Goal: Information Seeking & Learning: Learn about a topic

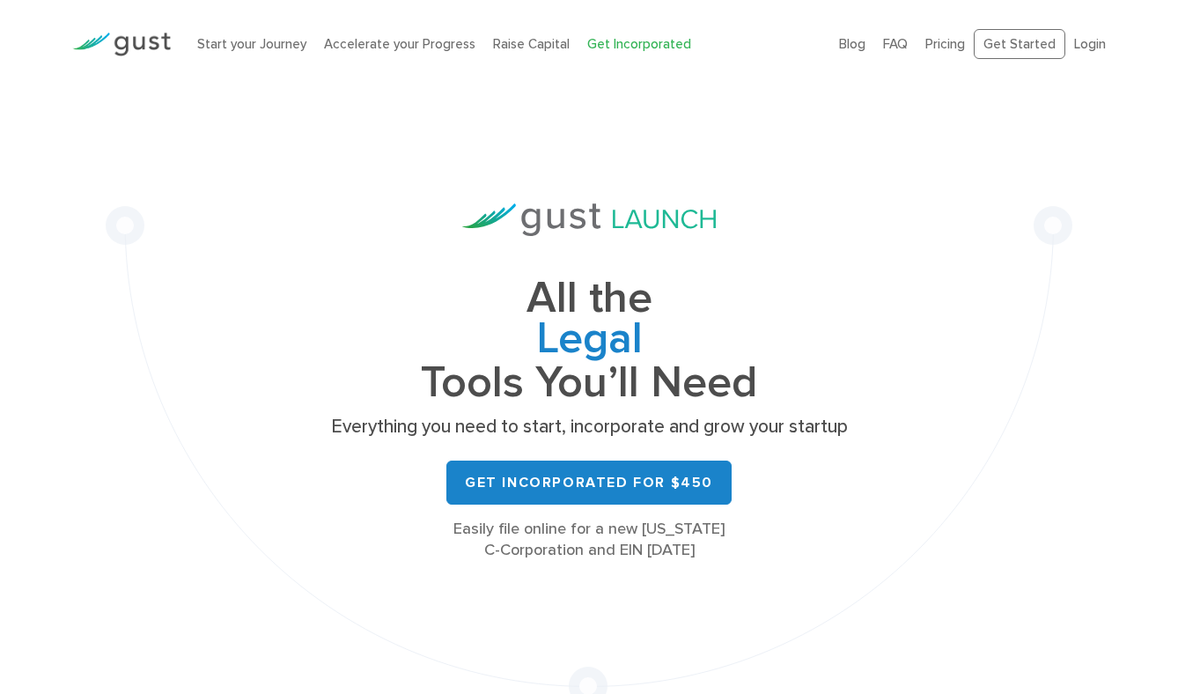
click at [178, 221] on div "All the Legal Cap Table Fundraising Governance Tools You’ll Need Everything you…" at bounding box center [589, 396] width 967 height 617
click at [190, 292] on div "All the Legal Cap Table Fundraising Governance Tools You’ll Need Everything you…" at bounding box center [589, 396] width 967 height 617
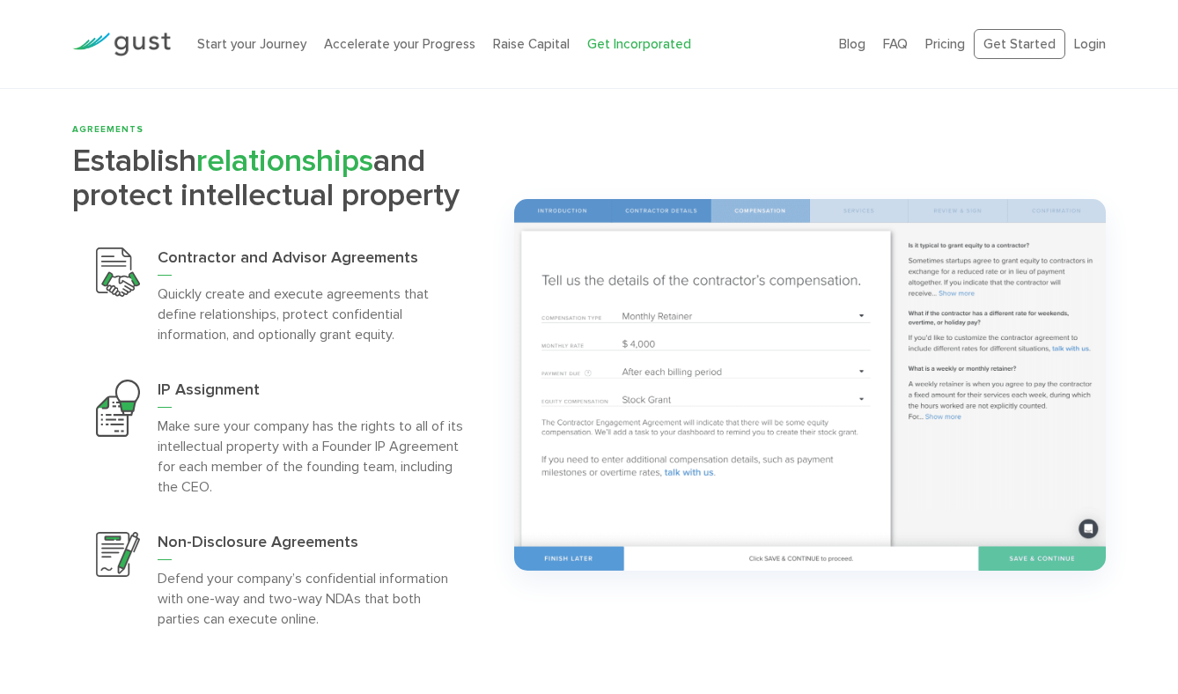
scroll to position [3442, 0]
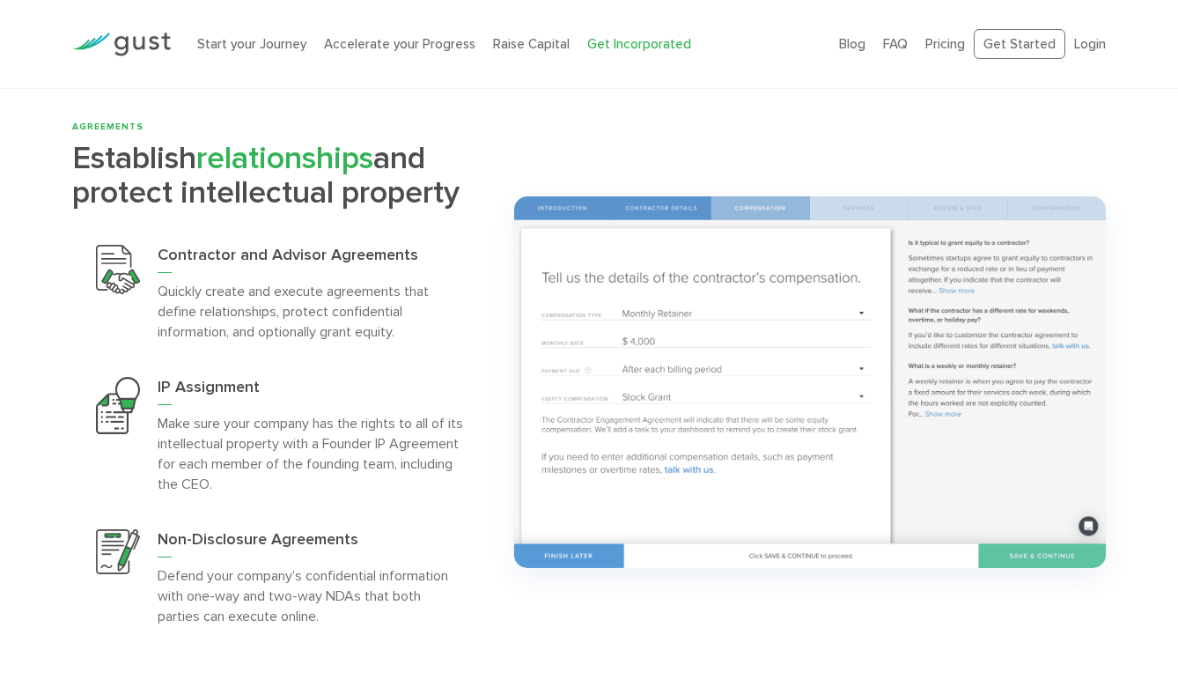
click at [428, 305] on p "Quickly create and execute agreements that define relationships, protect confid…" at bounding box center [311, 311] width 306 height 61
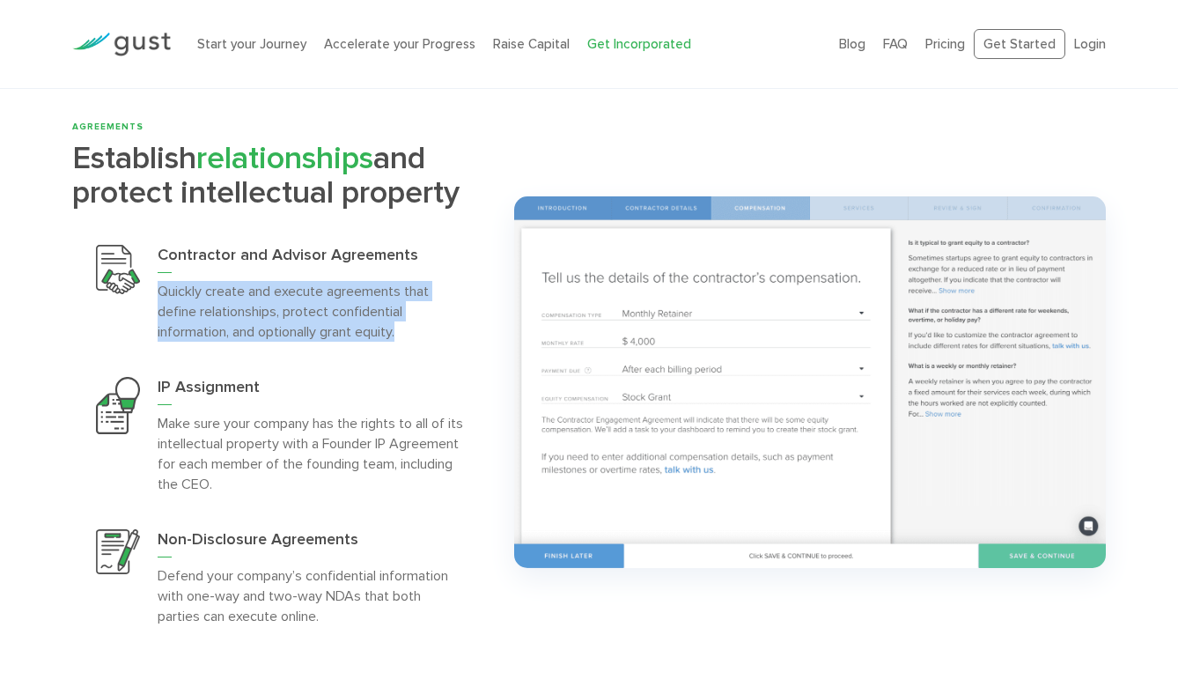
click at [428, 305] on p "Quickly create and execute agreements that define relationships, protect confid…" at bounding box center [311, 311] width 306 height 61
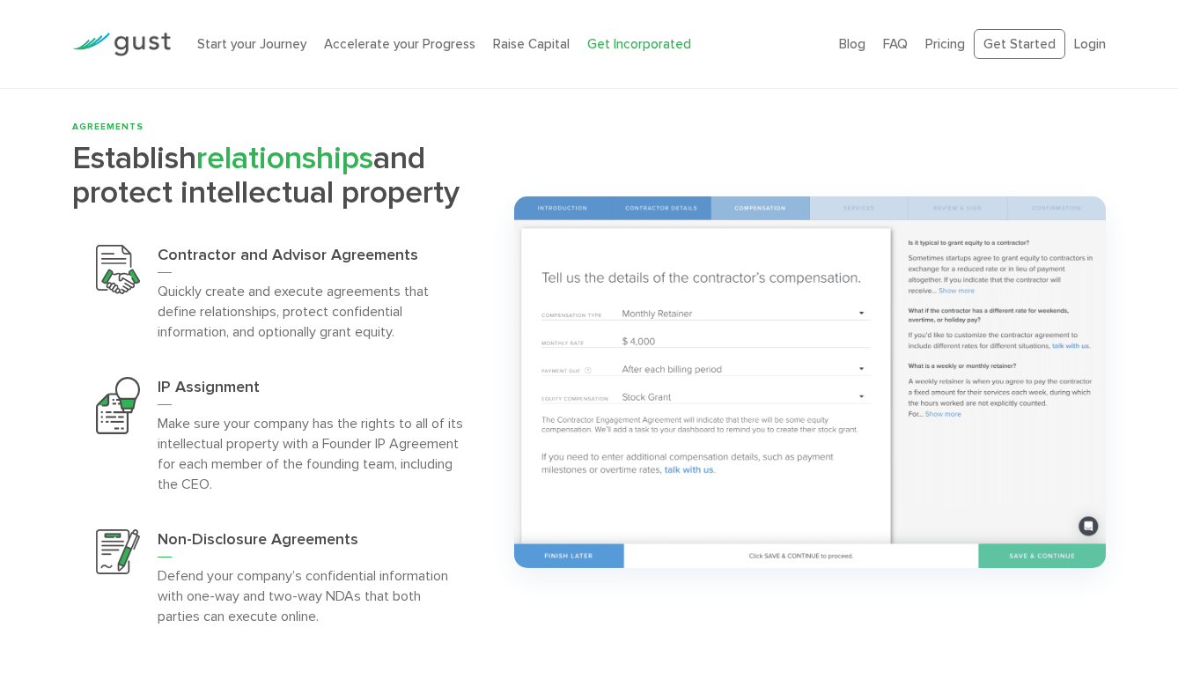
click at [428, 305] on p "Quickly create and execute agreements that define relationships, protect confid…" at bounding box center [311, 311] width 306 height 61
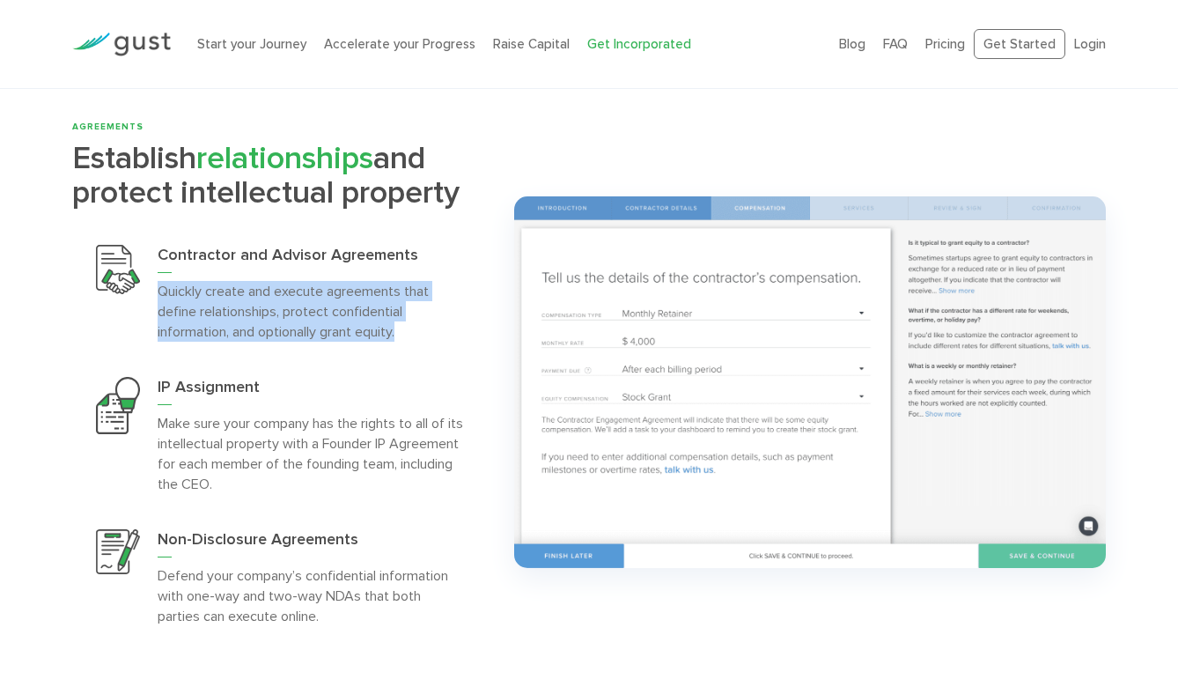
click at [449, 439] on p "Make sure your company has the rights to all of its intellectual property with …" at bounding box center [311, 453] width 306 height 81
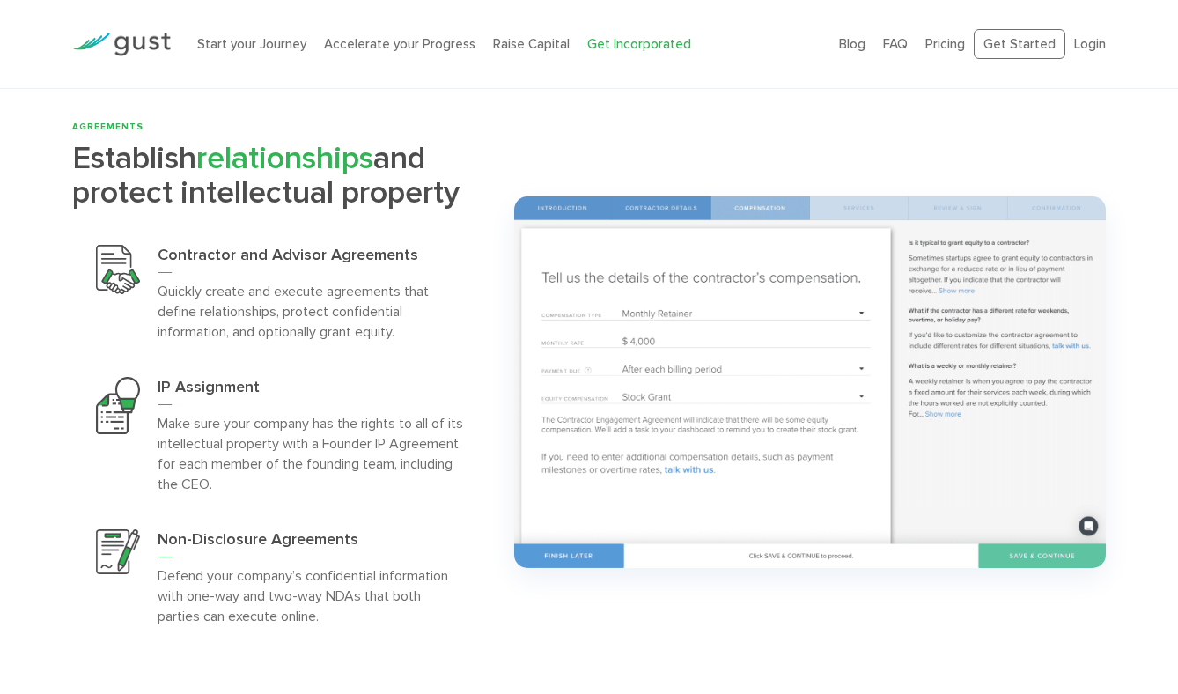
click at [449, 439] on p "Make sure your company has the rights to all of its intellectual property with …" at bounding box center [311, 453] width 306 height 81
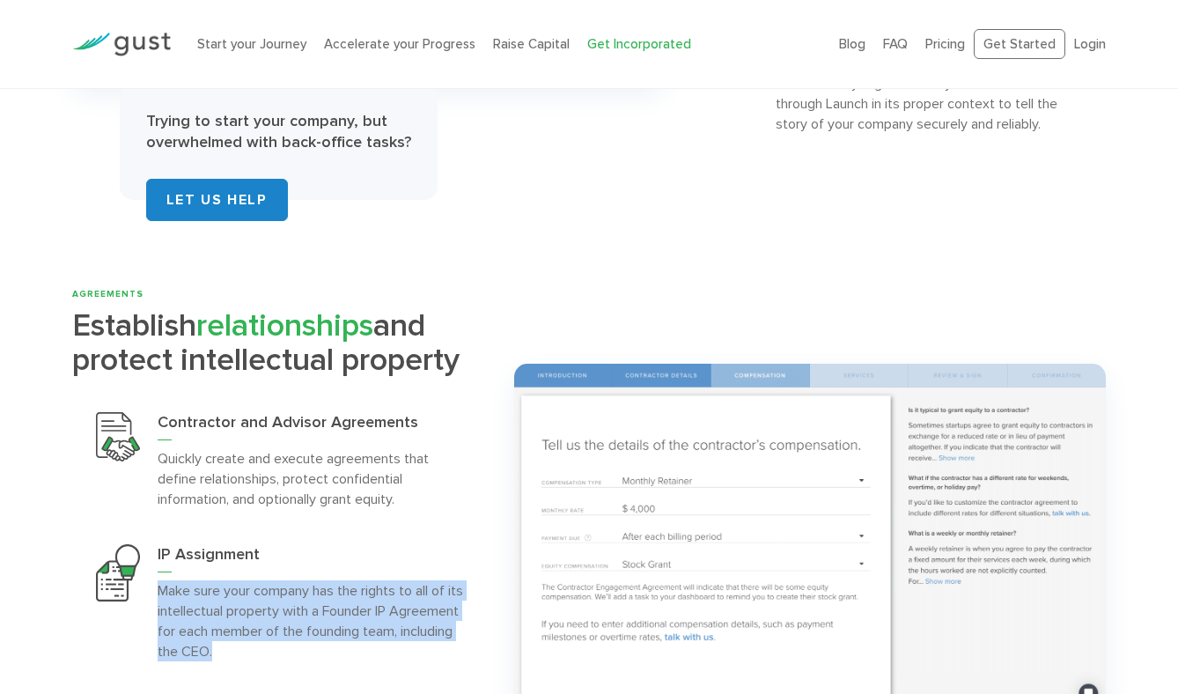
scroll to position [3268, 0]
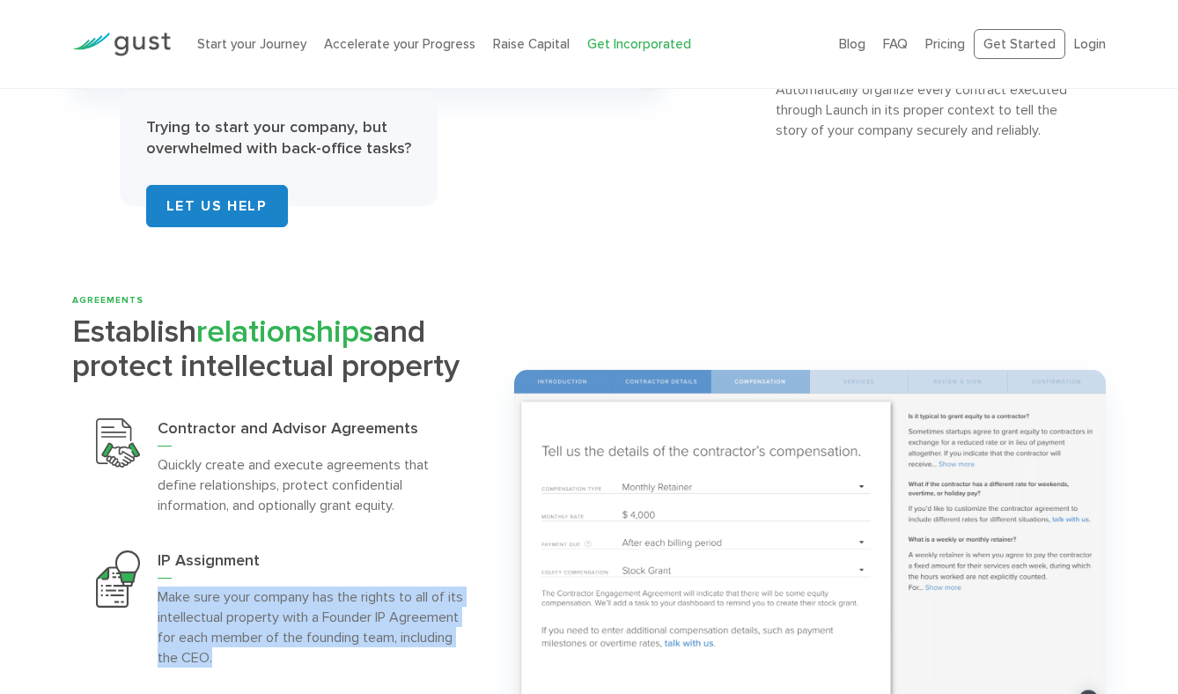
click at [436, 484] on p "Quickly create and execute agreements that define relationships, protect confid…" at bounding box center [311, 484] width 306 height 61
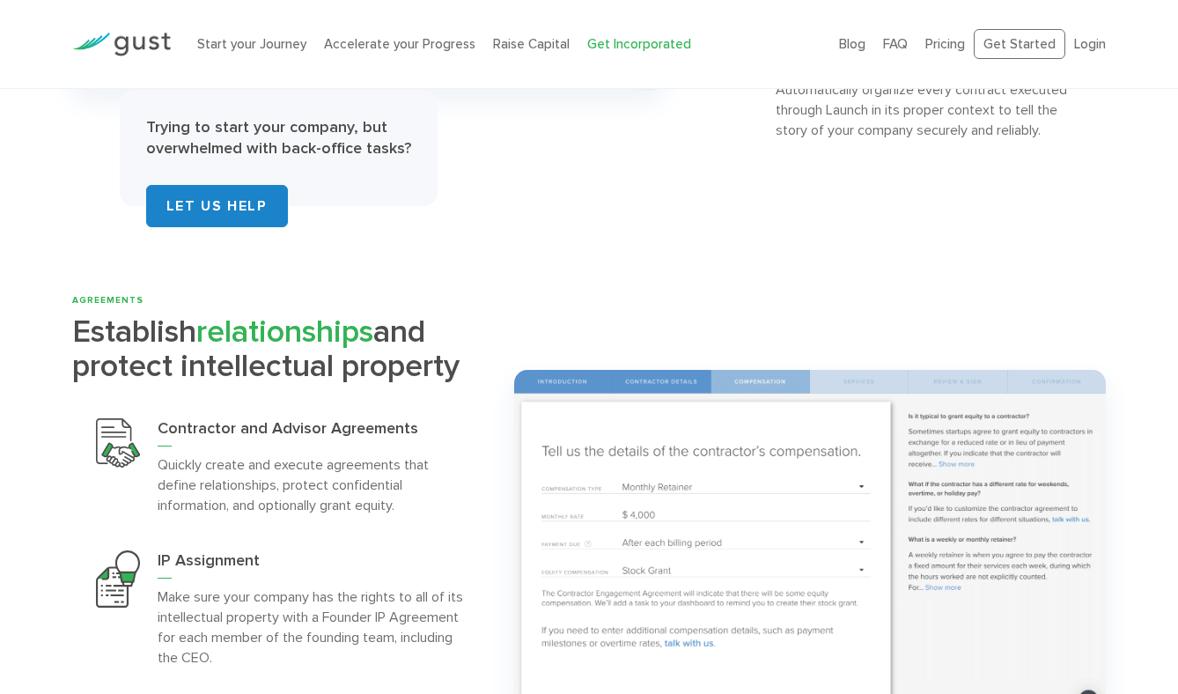
click at [436, 484] on p "Quickly create and execute agreements that define relationships, protect confid…" at bounding box center [311, 484] width 306 height 61
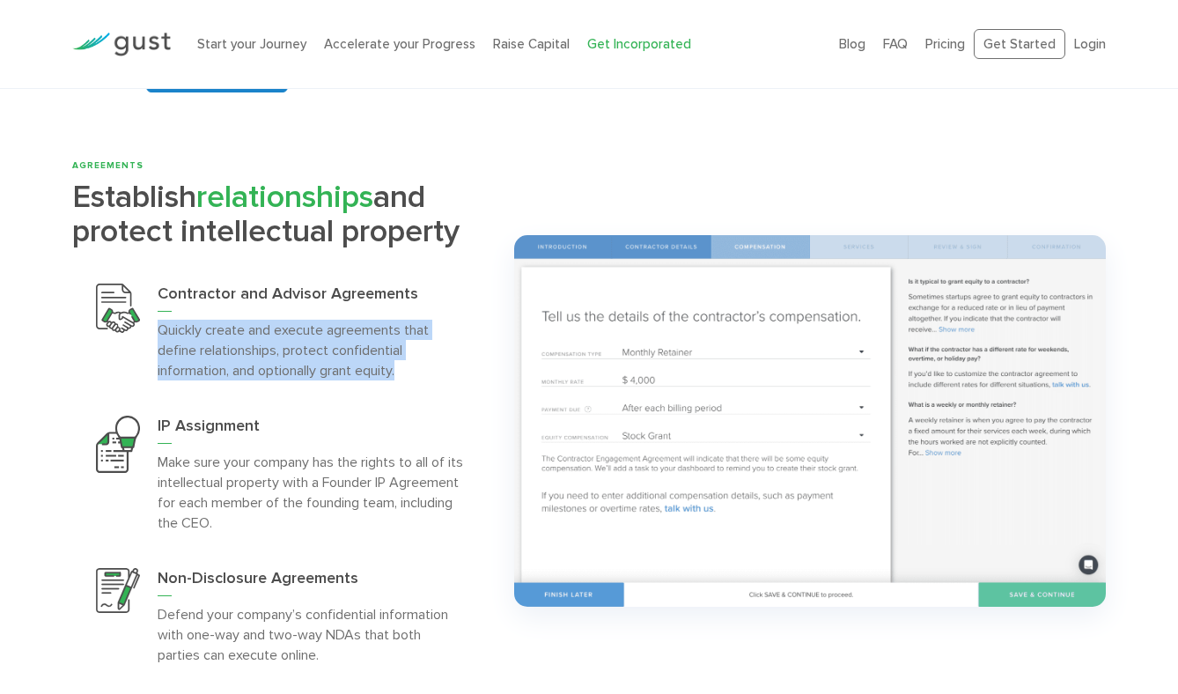
scroll to position [3404, 0]
click at [436, 484] on p "Make sure your company has the rights to all of its intellectual property with …" at bounding box center [311, 491] width 306 height 81
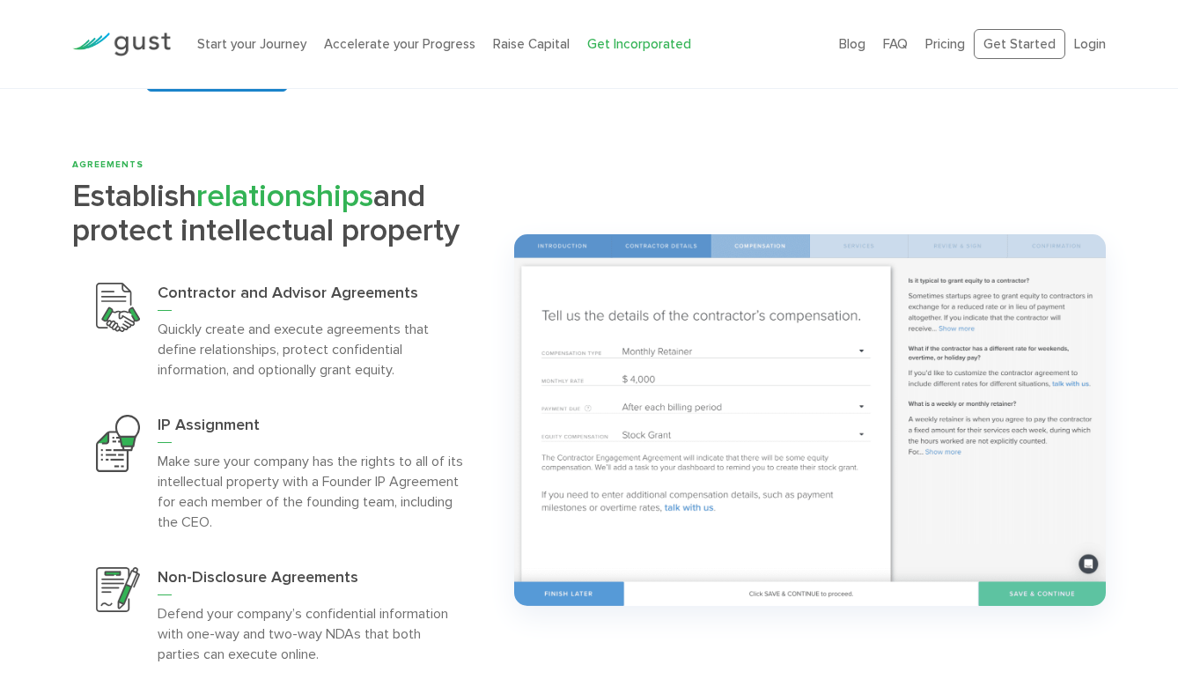
click at [436, 484] on p "Make sure your company has the rights to all of its intellectual property with …" at bounding box center [311, 491] width 306 height 81
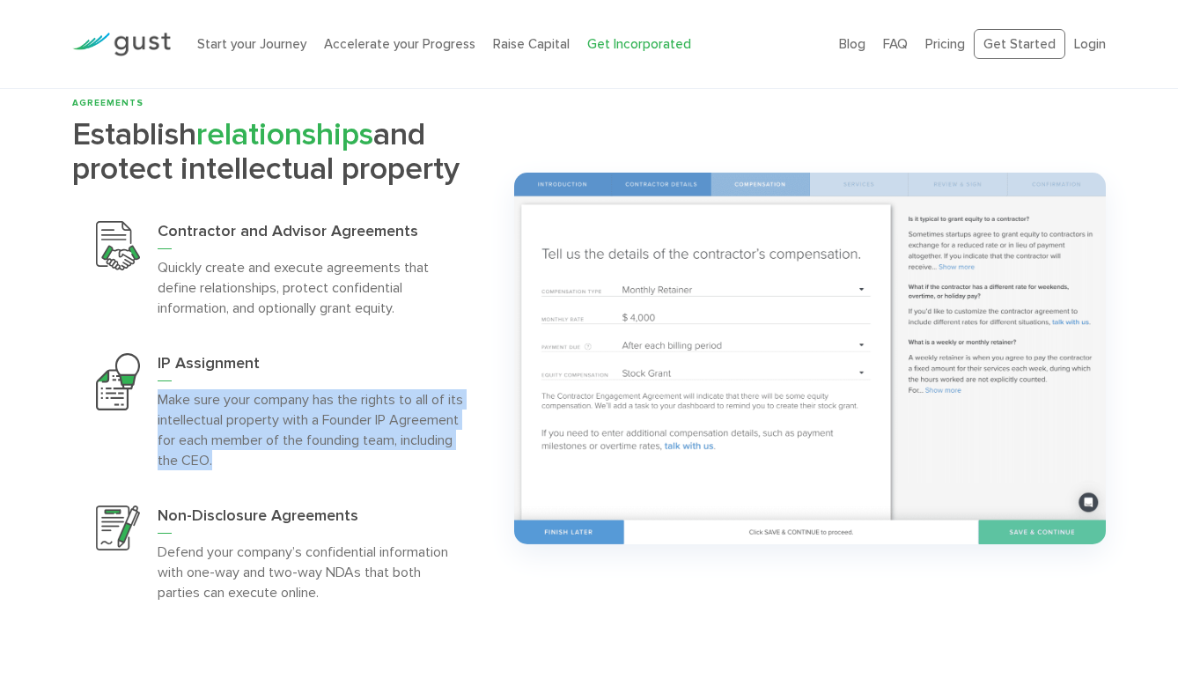
scroll to position [3482, 0]
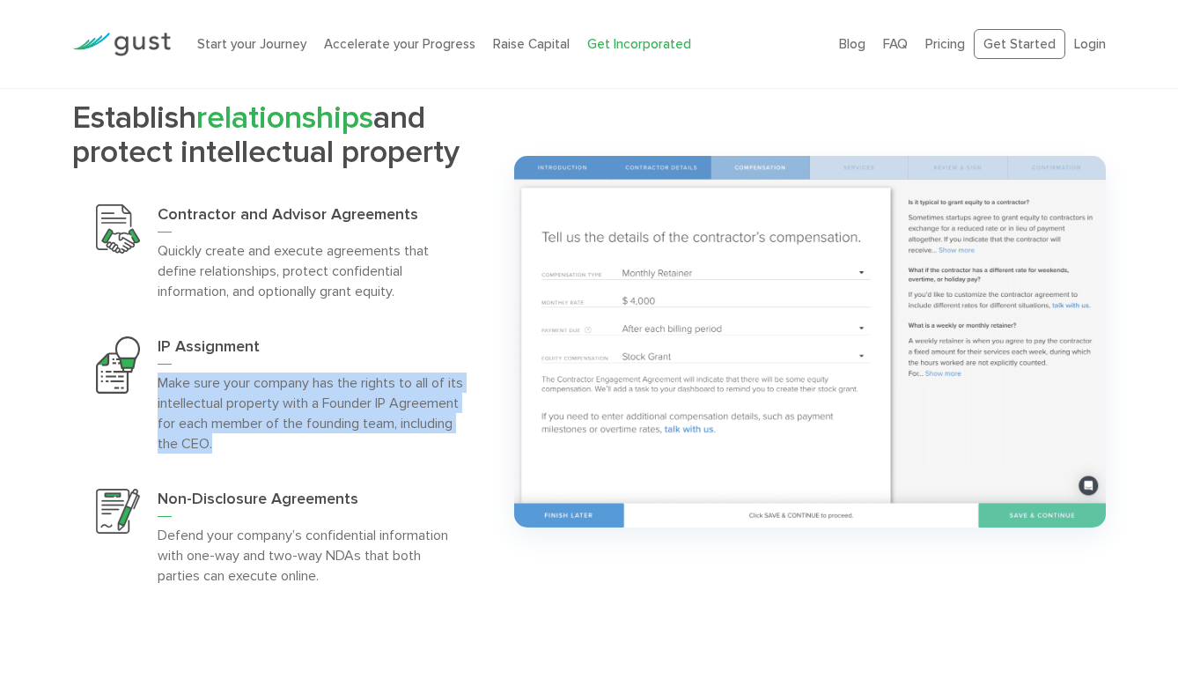
click at [424, 542] on p "Defend your company’s confidential information with one-way and two-way NDAs th…" at bounding box center [311, 555] width 306 height 61
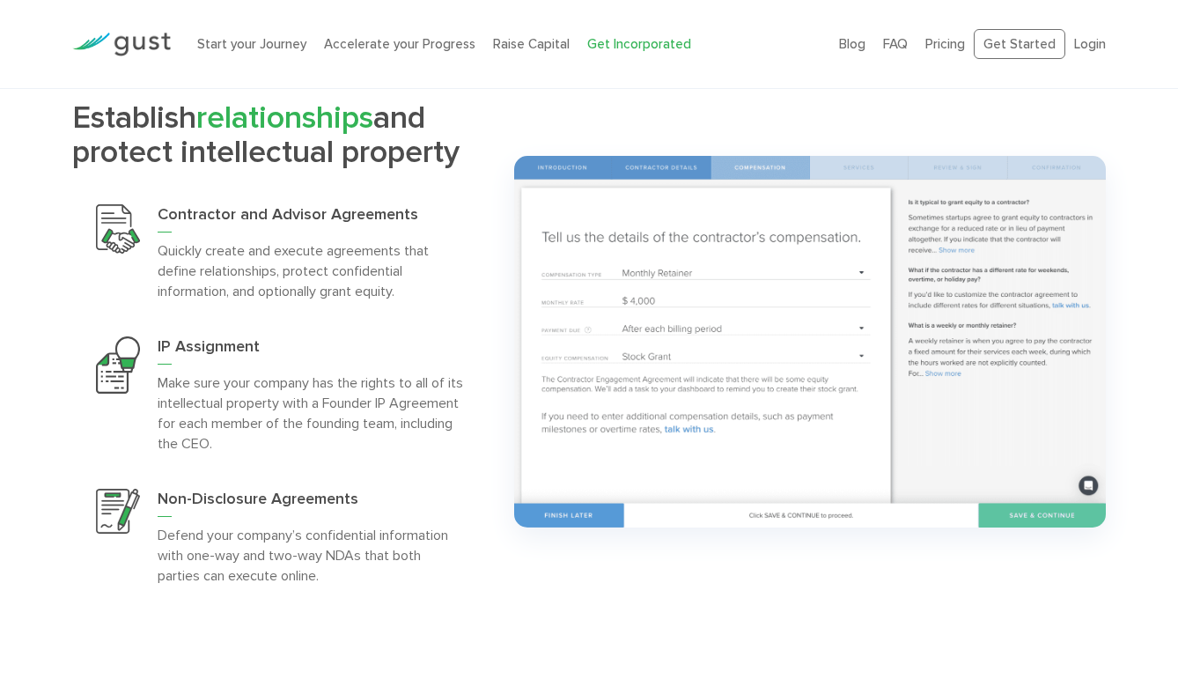
click at [424, 542] on p "Defend your company’s confidential information with one-way and two-way NDAs th…" at bounding box center [311, 555] width 306 height 61
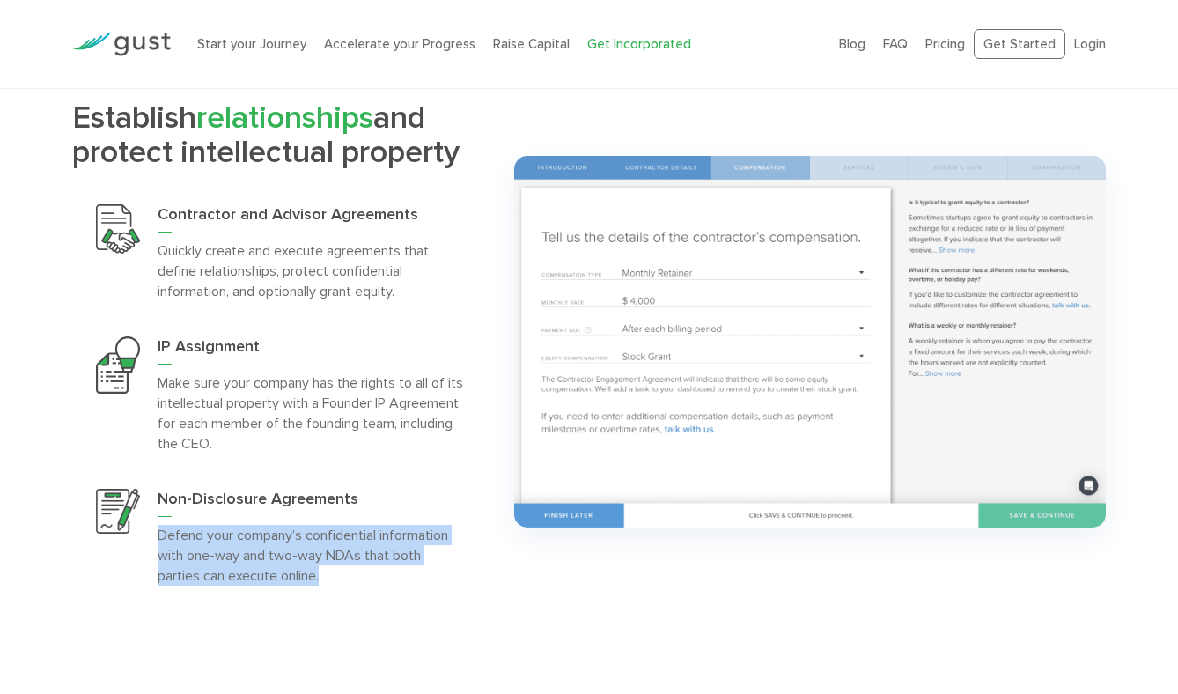
click at [424, 542] on p "Defend your company’s confidential information with one-way and two-way NDAs th…" at bounding box center [311, 555] width 306 height 61
click at [421, 438] on p "Make sure your company has the rights to all of its intellectual property with …" at bounding box center [311, 412] width 306 height 81
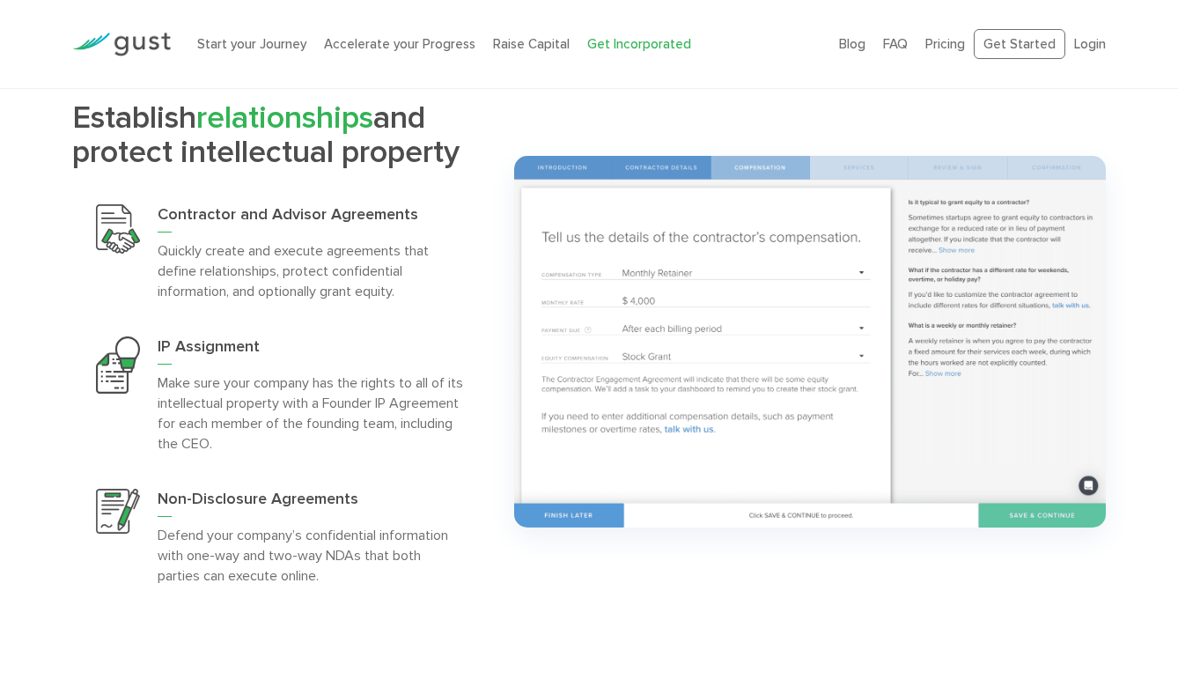
click at [421, 438] on p "Make sure your company has the rights to all of its intellectual property with …" at bounding box center [311, 412] width 306 height 81
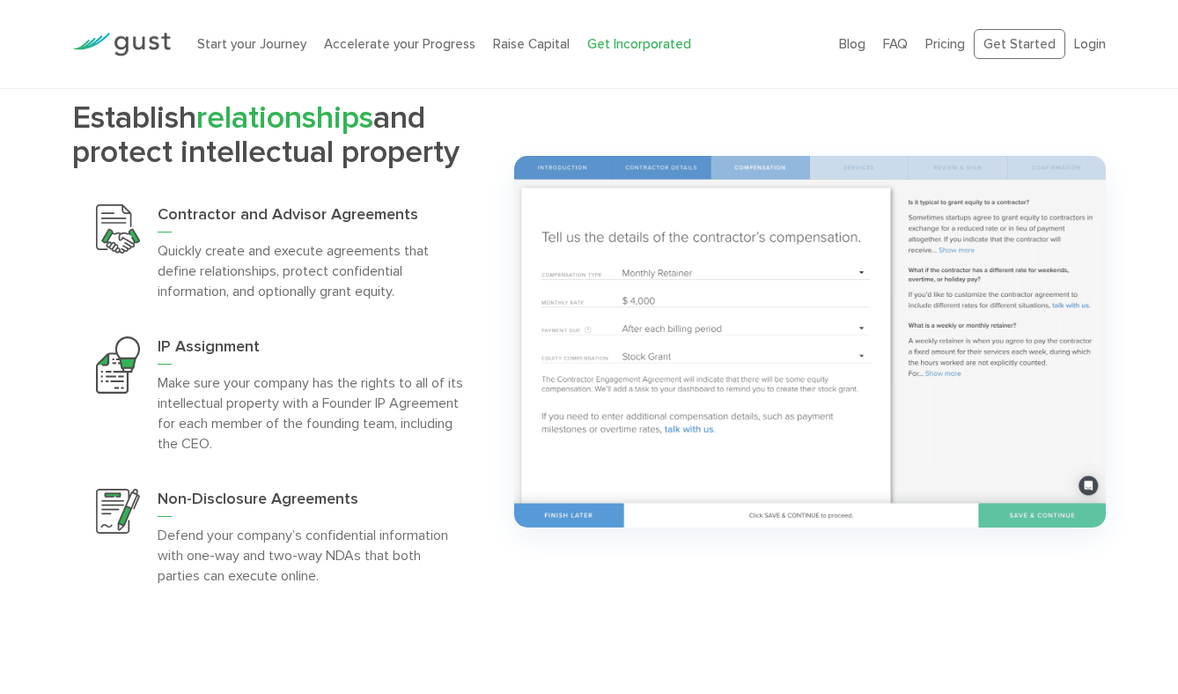
click at [421, 438] on p "Make sure your company has the rights to all of its intellectual property with …" at bounding box center [311, 412] width 306 height 81
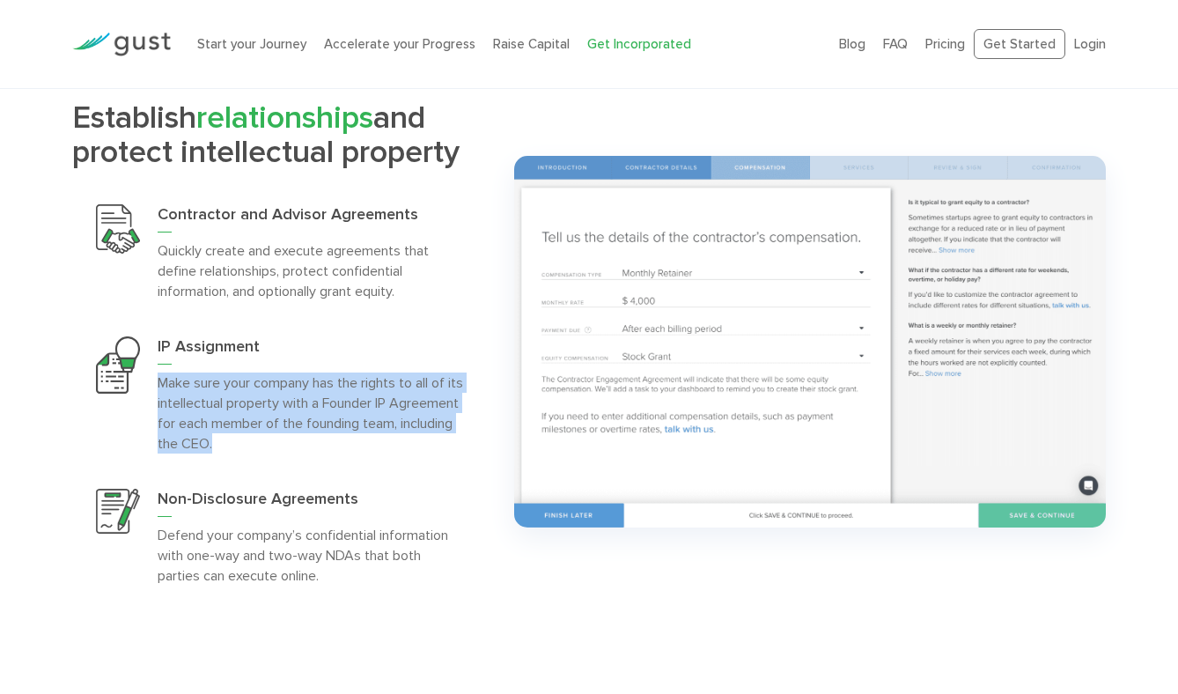
click at [421, 438] on p "Make sure your company has the rights to all of its intellectual property with …" at bounding box center [311, 412] width 306 height 81
click at [415, 298] on p "Quickly create and execute agreements that define relationships, protect confid…" at bounding box center [311, 270] width 306 height 61
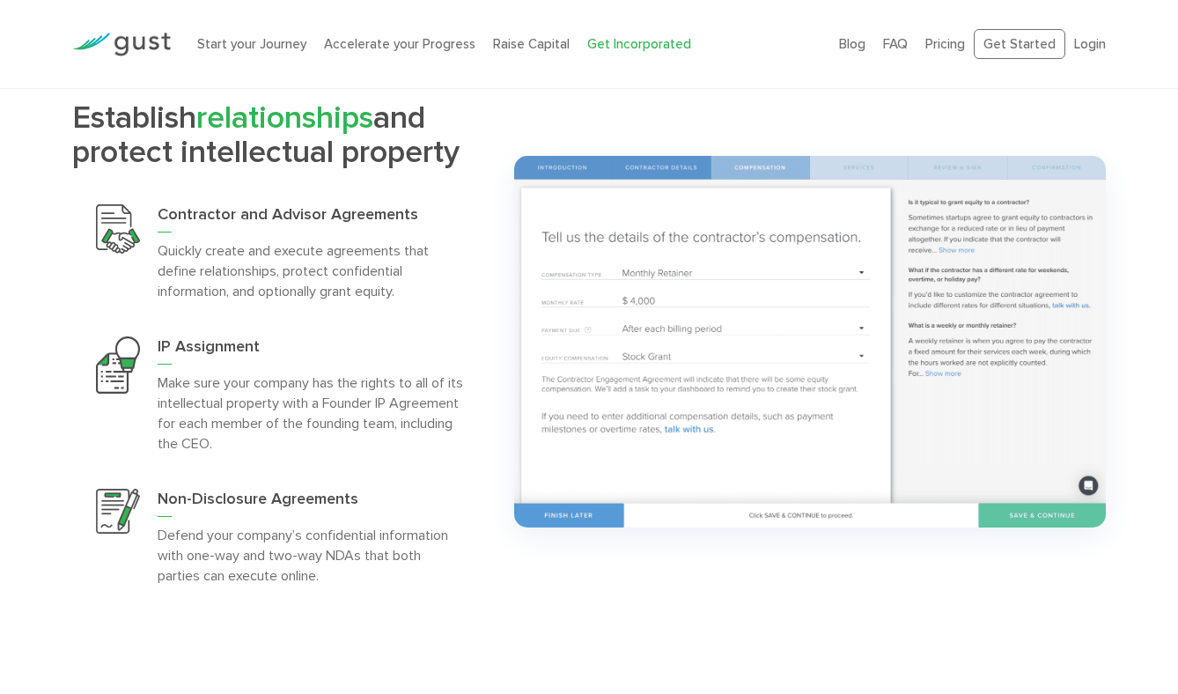
click at [415, 298] on p "Quickly create and execute agreements that define relationships, protect confid…" at bounding box center [311, 270] width 306 height 61
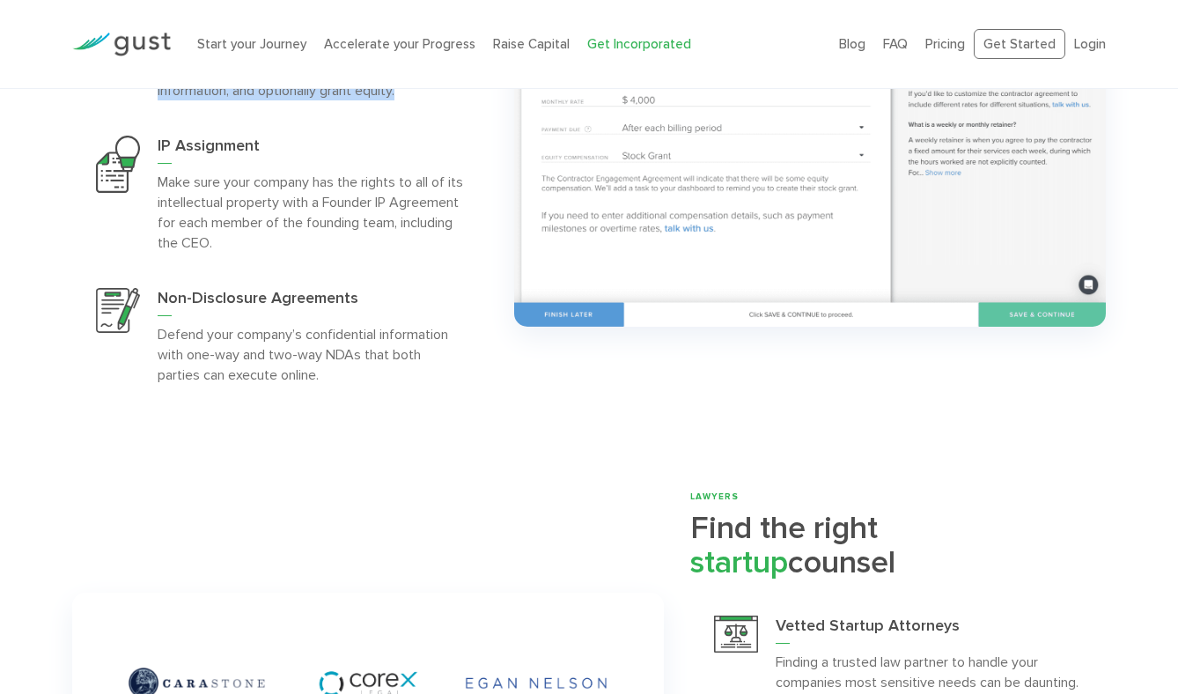
scroll to position [3684, 0]
click at [405, 231] on p "Make sure your company has the rights to all of its intellectual property with …" at bounding box center [311, 211] width 306 height 81
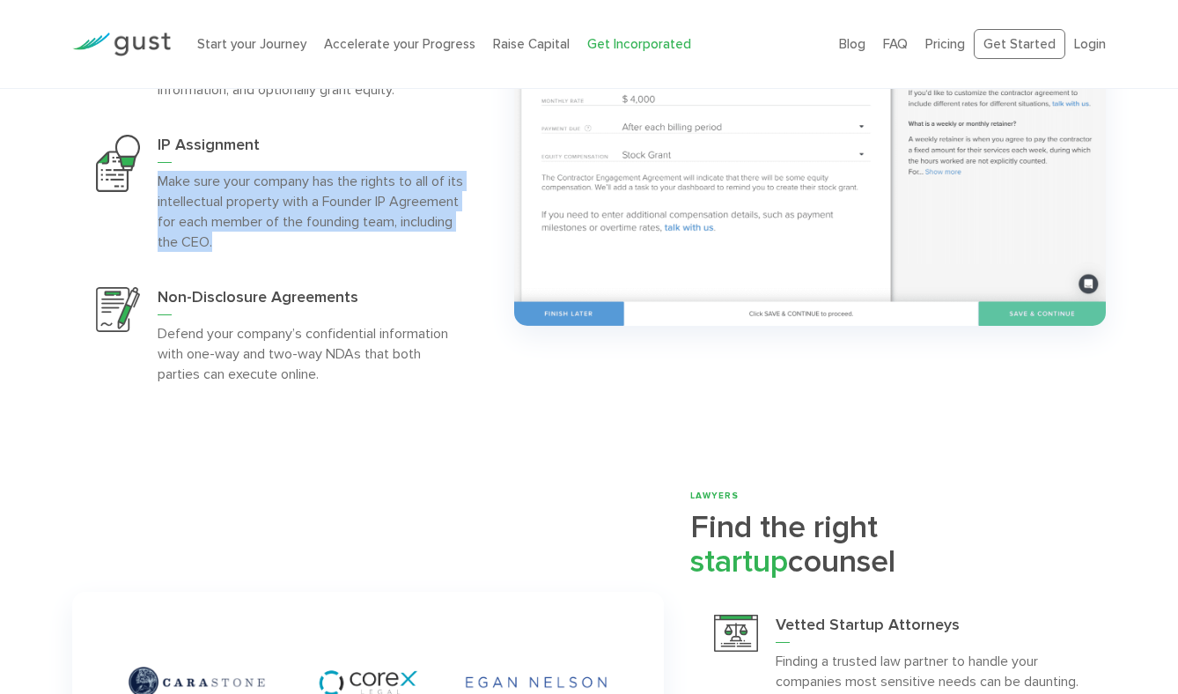
click at [421, 375] on p "Defend your company’s confidential information with one-way and two-way NDAs th…" at bounding box center [311, 353] width 306 height 61
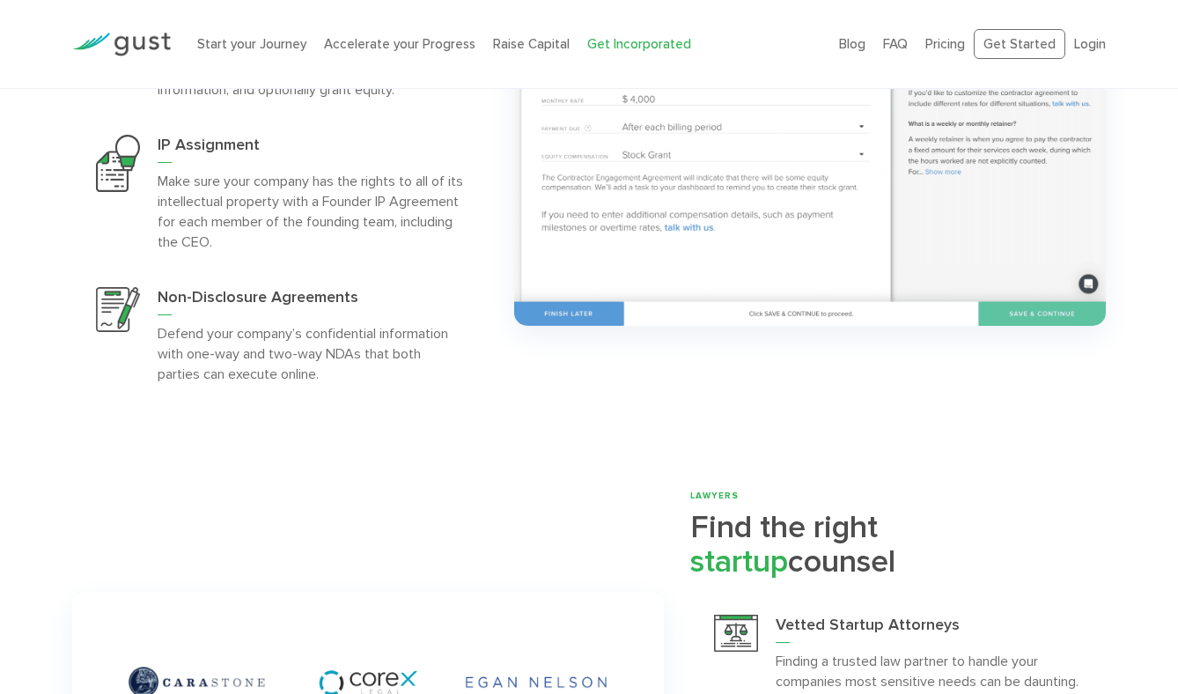
click at [421, 375] on p "Defend your company’s confidential information with one-way and two-way NDAs th…" at bounding box center [311, 353] width 306 height 61
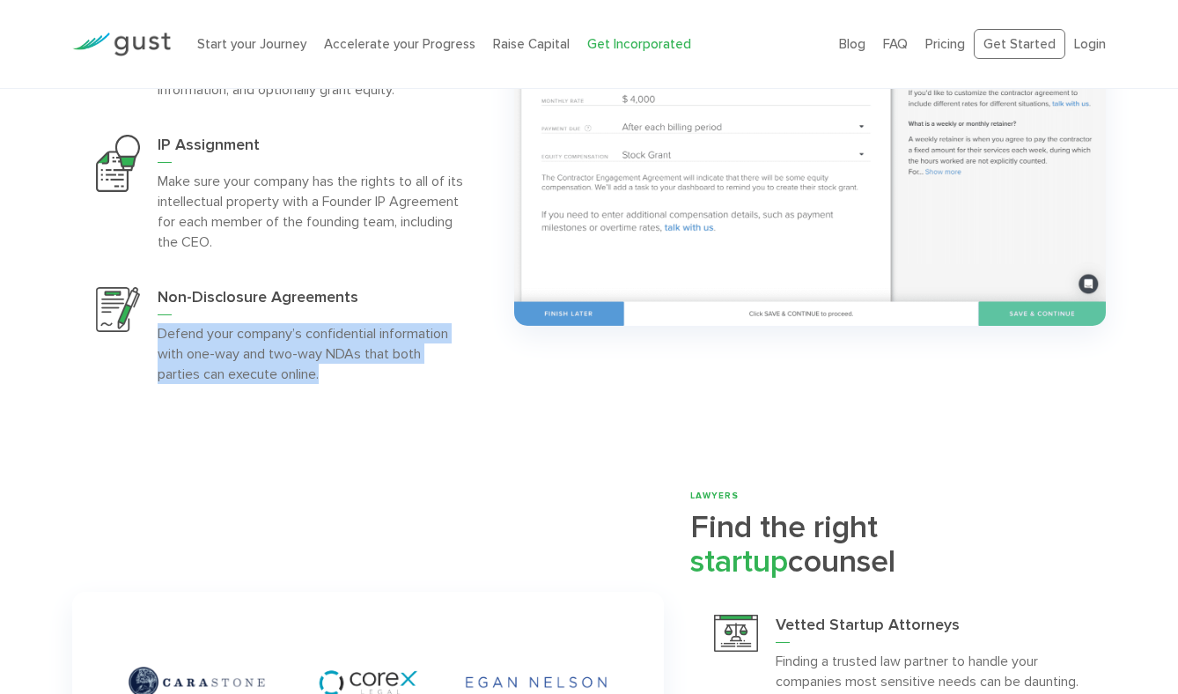
click at [421, 375] on p "Defend your company’s confidential information with one-way and two-way NDAs th…" at bounding box center [311, 353] width 306 height 61
